Goal: Transaction & Acquisition: Subscribe to service/newsletter

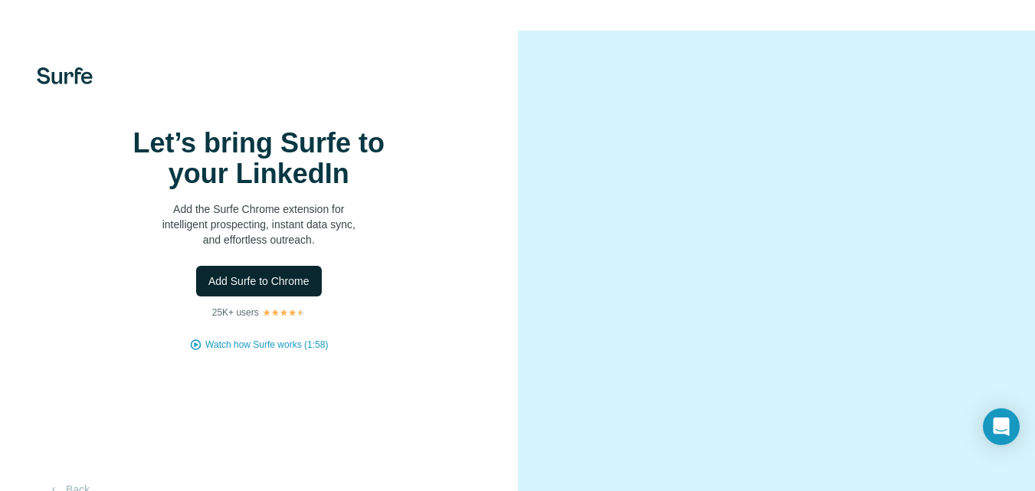
click at [287, 296] on button "Add Surfe to Chrome" at bounding box center [259, 281] width 126 height 31
click at [289, 289] on span "Add Surfe to Chrome" at bounding box center [258, 280] width 101 height 15
click at [660, 169] on video at bounding box center [777, 277] width 432 height 216
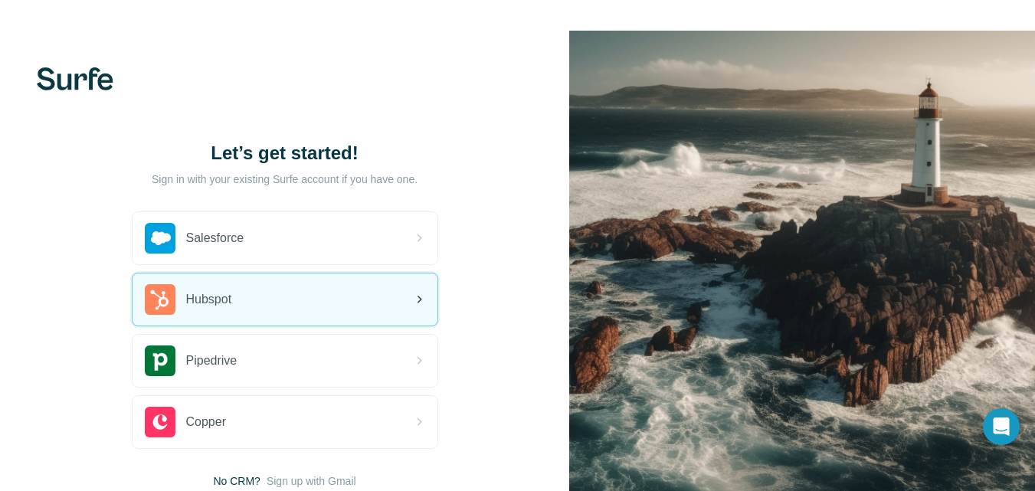
click at [287, 287] on div "Hubspot" at bounding box center [285, 299] width 305 height 52
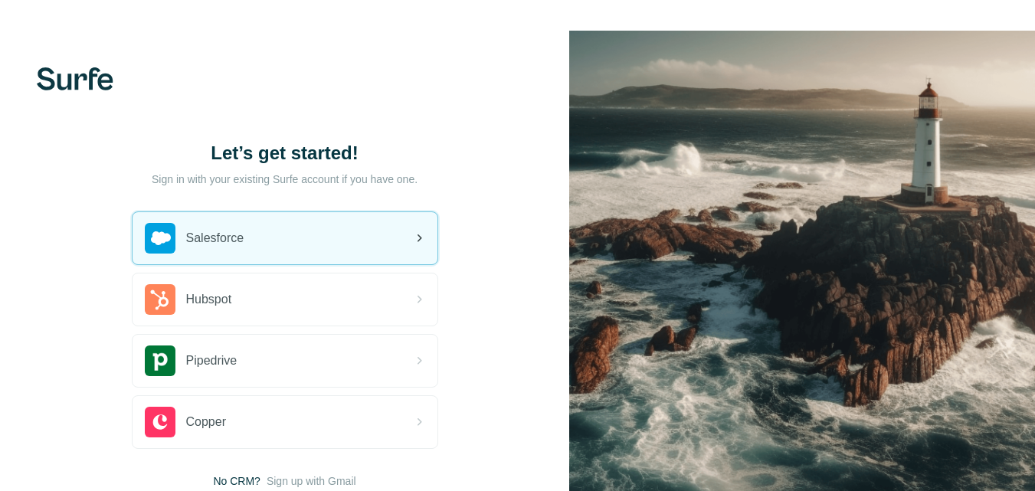
click at [284, 222] on div "Salesforce" at bounding box center [285, 238] width 305 height 52
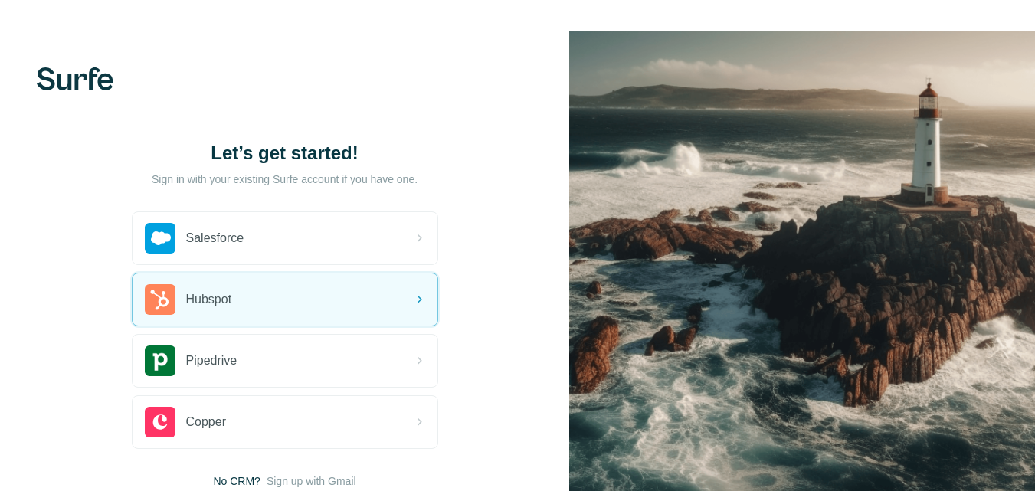
click at [244, 305] on div "Hubspot" at bounding box center [285, 299] width 305 height 52
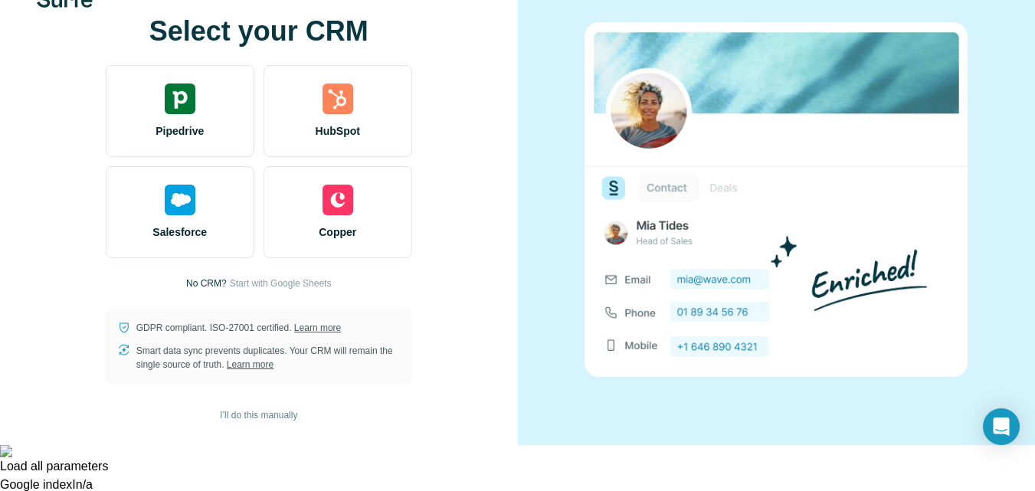
scroll to position [31, 0]
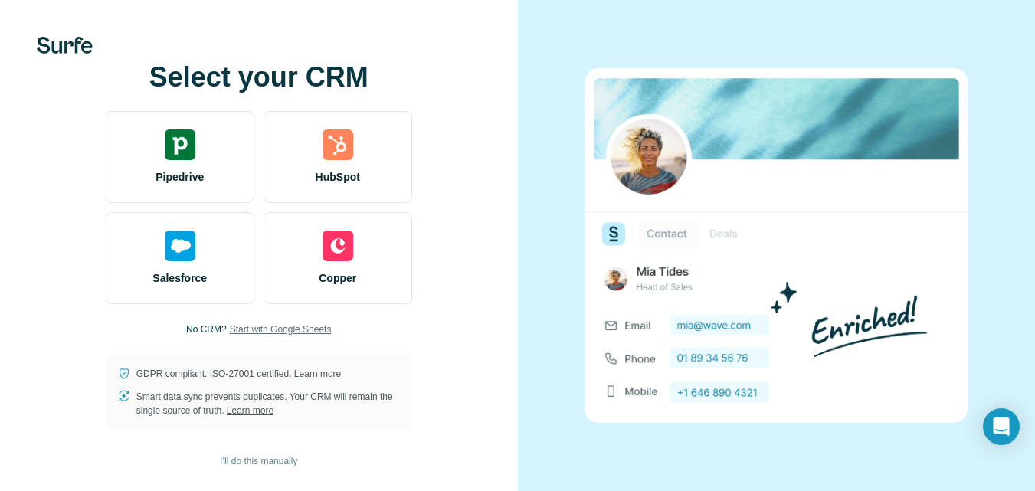
click at [311, 329] on span "Start with Google Sheets" at bounding box center [281, 330] width 102 height 14
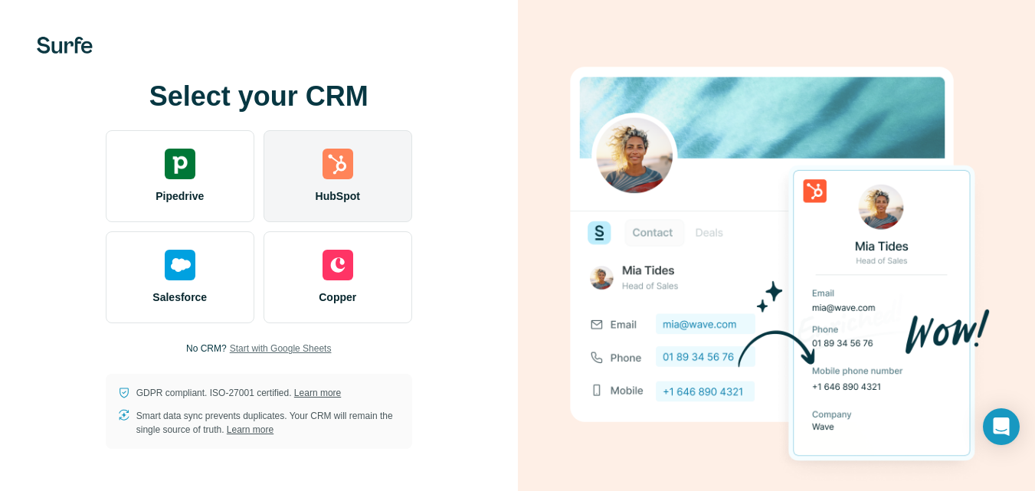
scroll to position [0, 0]
